Goal: Task Accomplishment & Management: Manage account settings

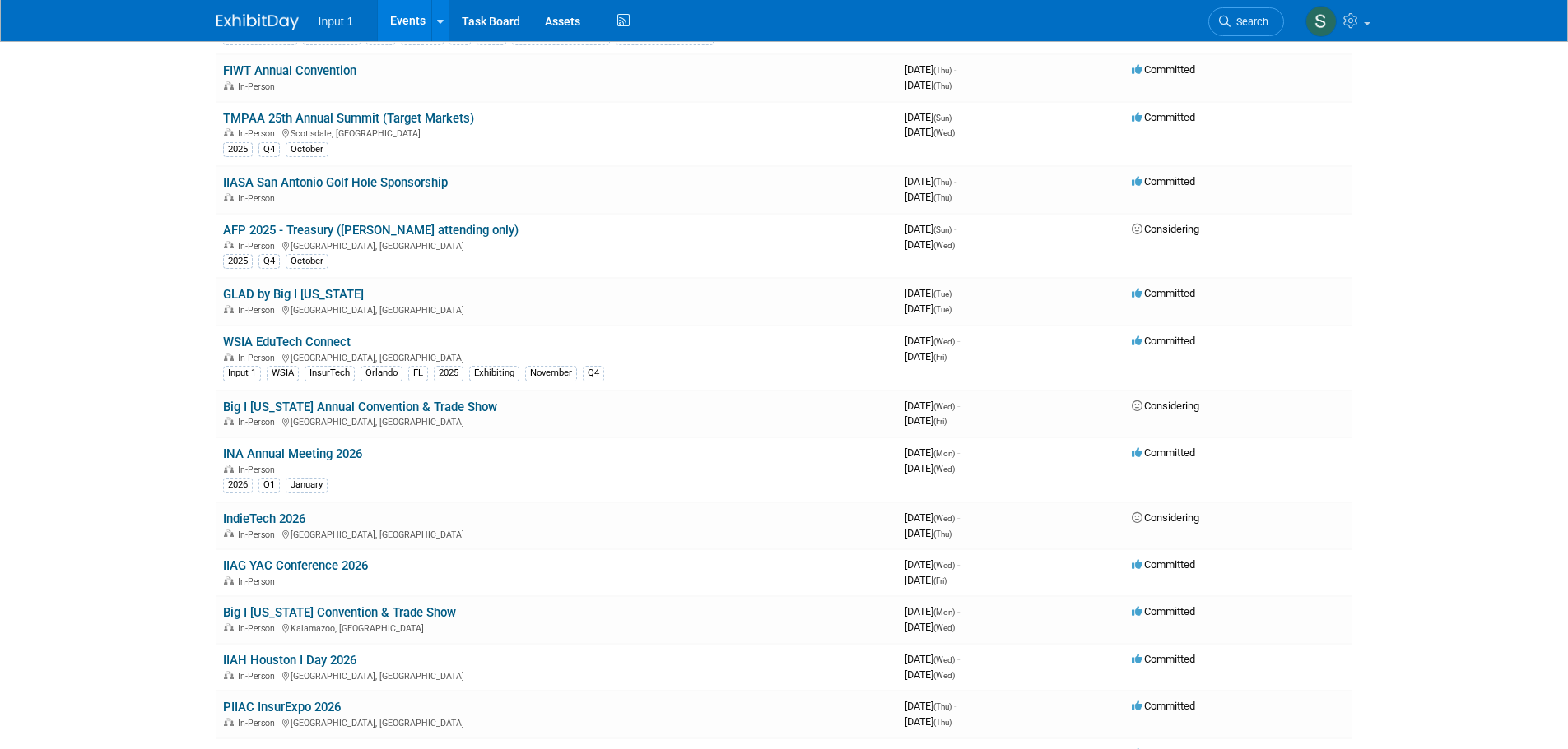
scroll to position [469, 0]
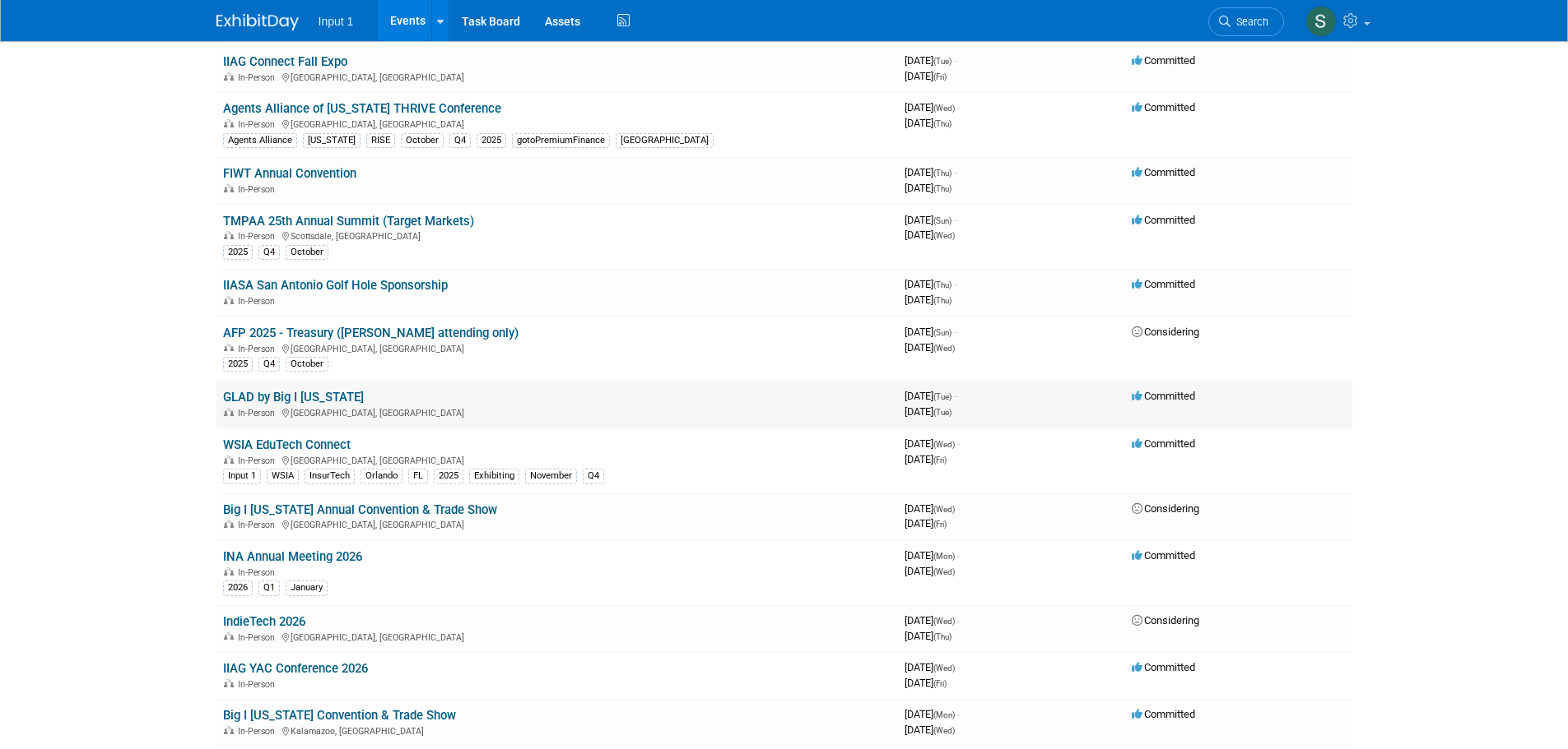
click at [292, 397] on link "GLAD by Big I [US_STATE]" at bounding box center [293, 397] width 140 height 14
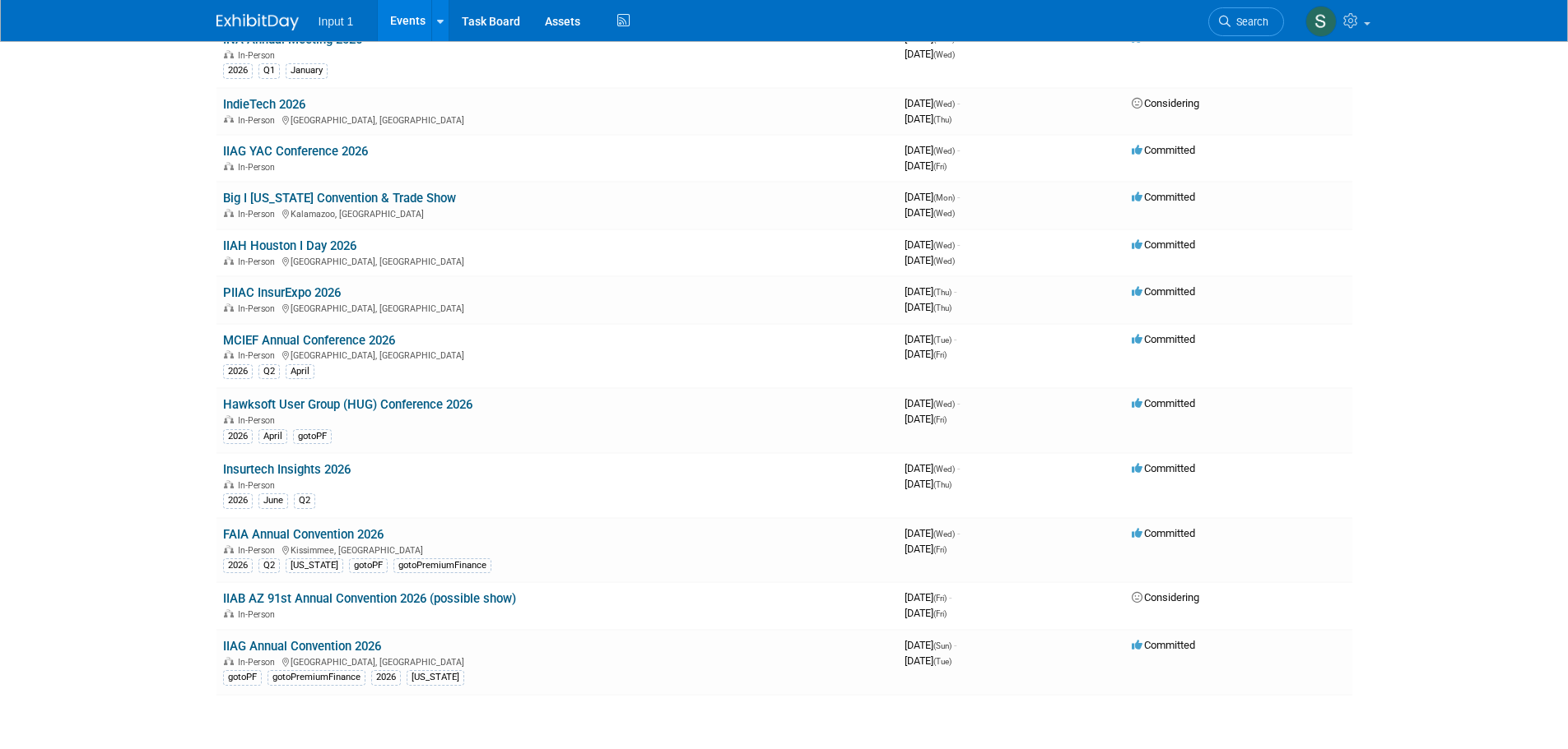
scroll to position [1127, 0]
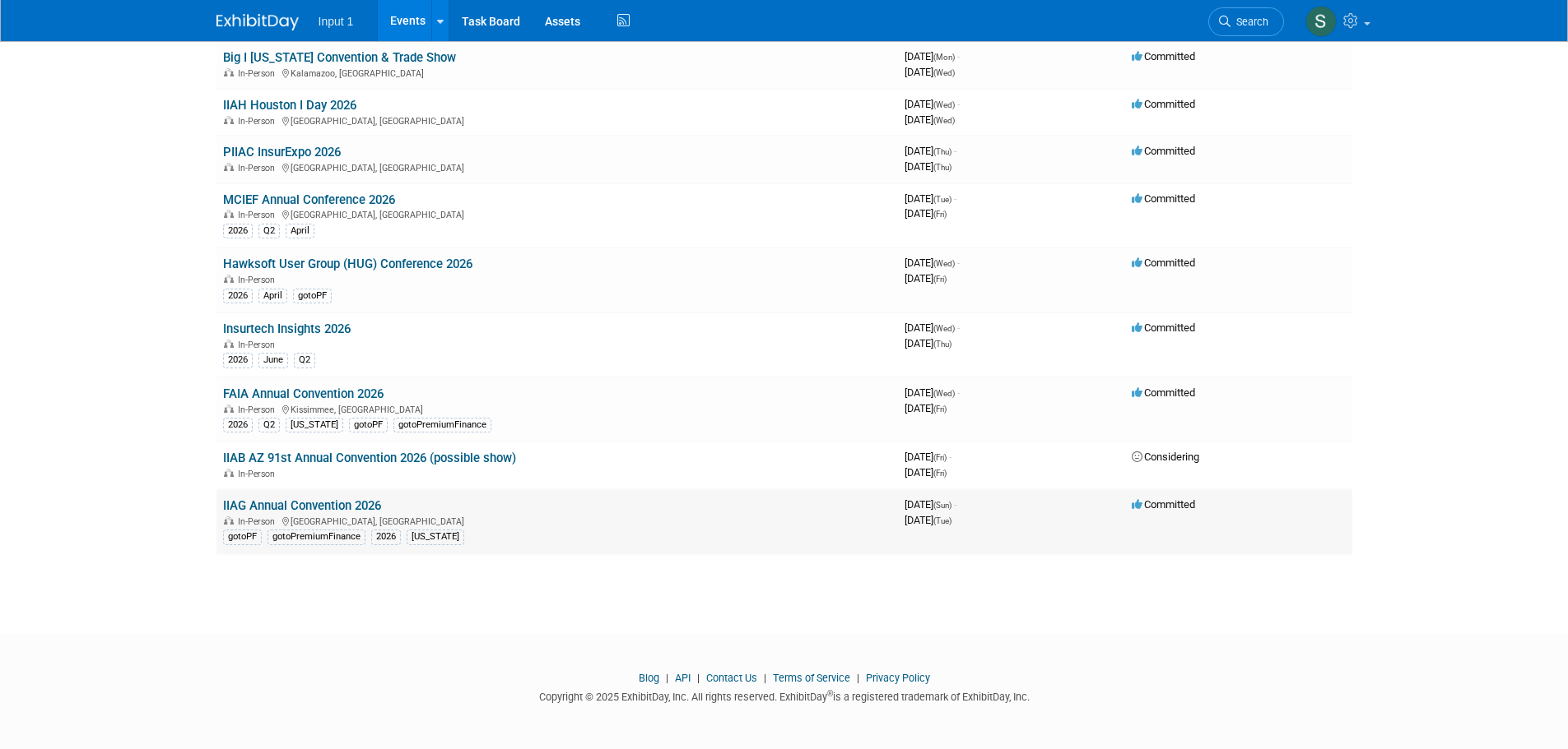
click at [1285, 536] on td "Committed" at bounding box center [1239, 522] width 227 height 65
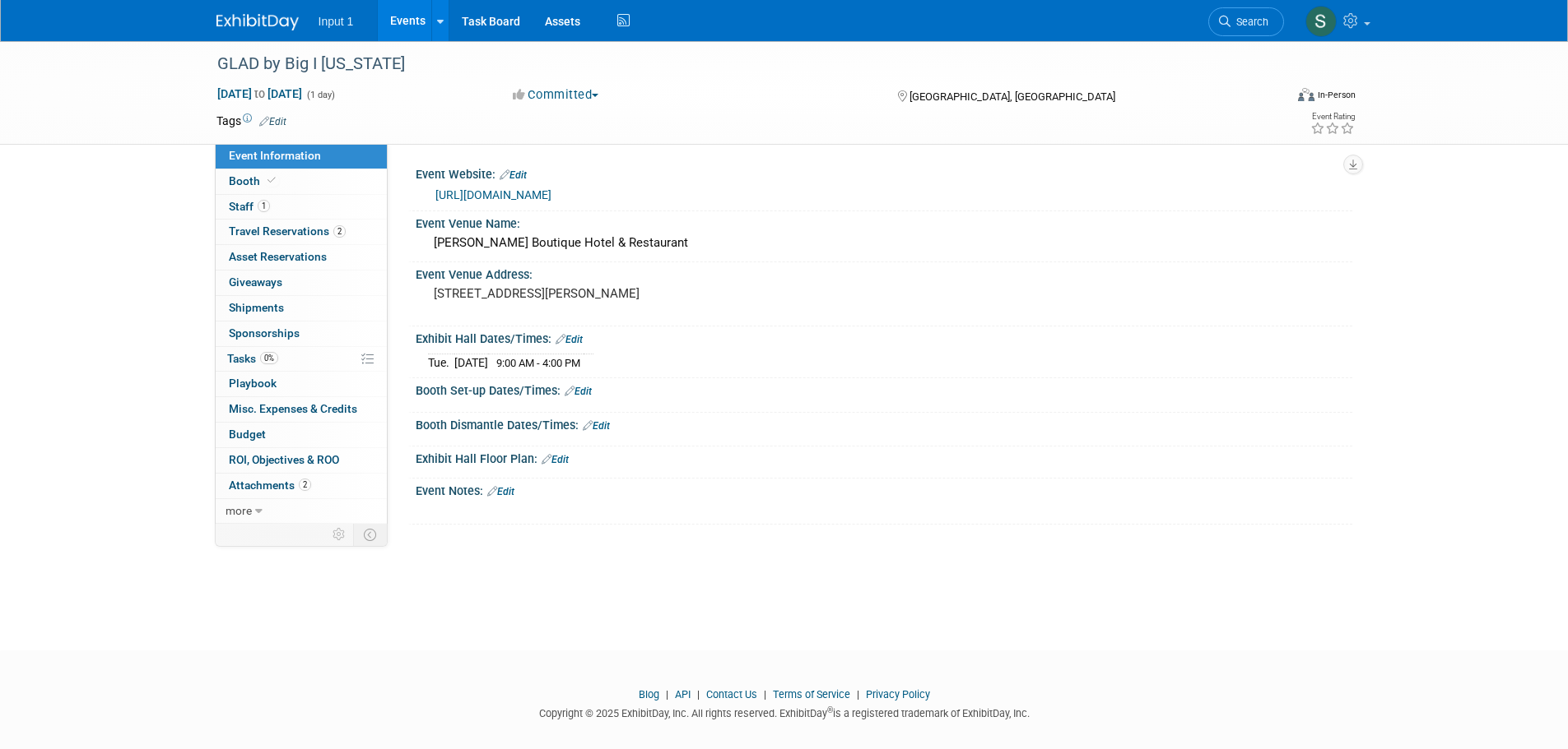
click at [768, 356] on div "Tue. Nov 11, 2025 9:00 AM - 4:00 PM" at bounding box center [884, 361] width 912 height 22
click at [572, 337] on link "Edit" at bounding box center [569, 339] width 27 height 12
